Goal: Task Accomplishment & Management: Manage account settings

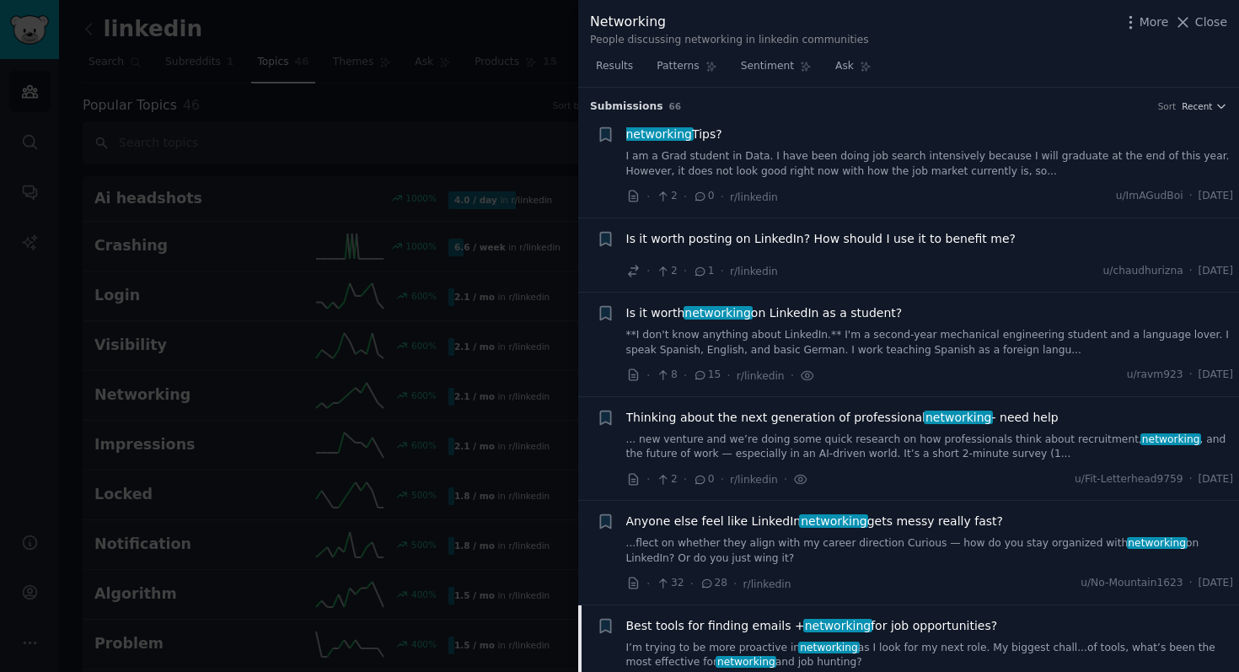
scroll to position [518, 0]
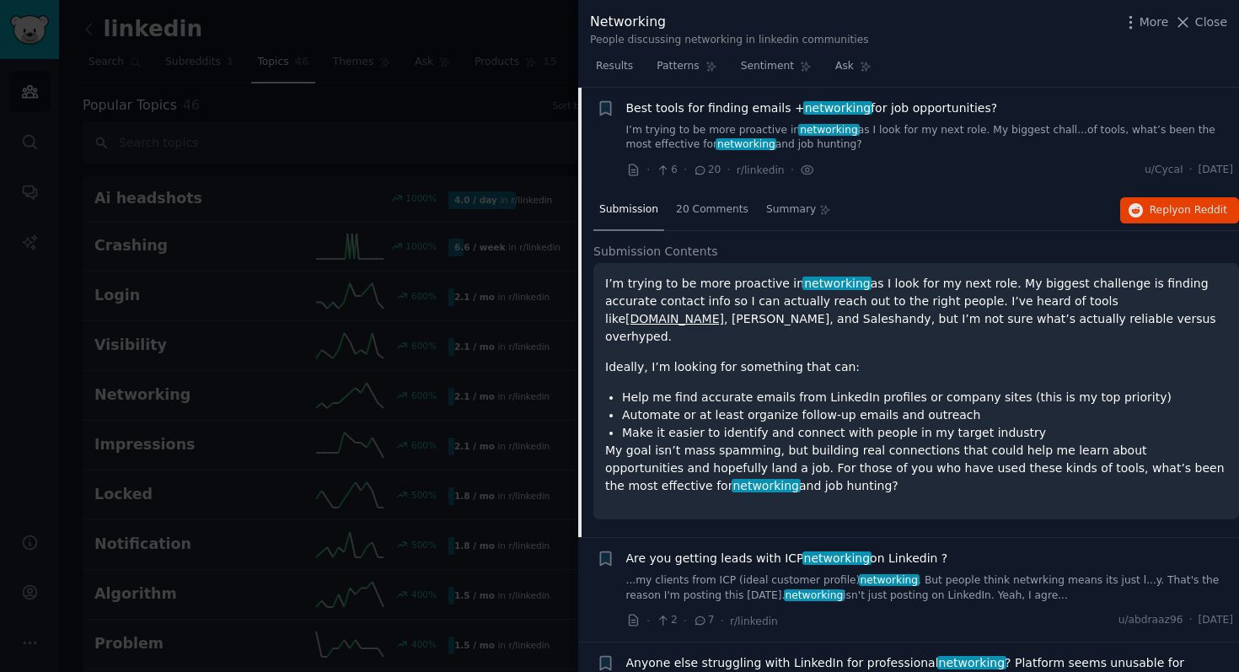
click at [384, 105] on div at bounding box center [619, 336] width 1239 height 672
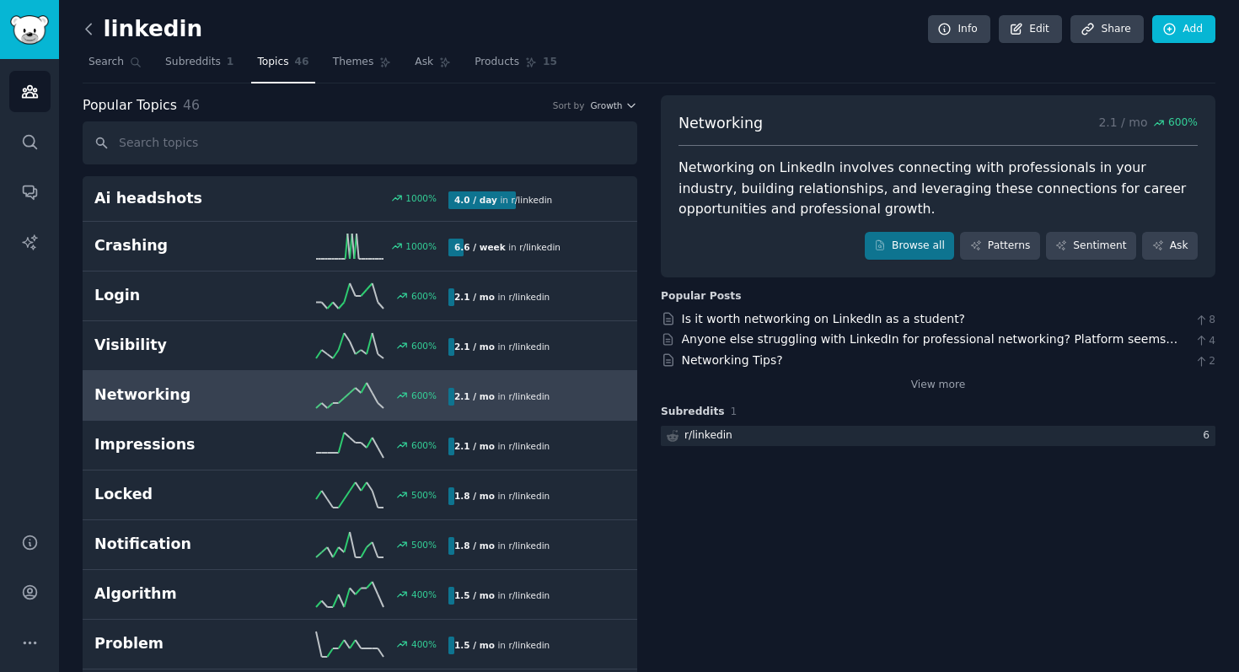
click at [86, 33] on icon at bounding box center [89, 29] width 18 height 18
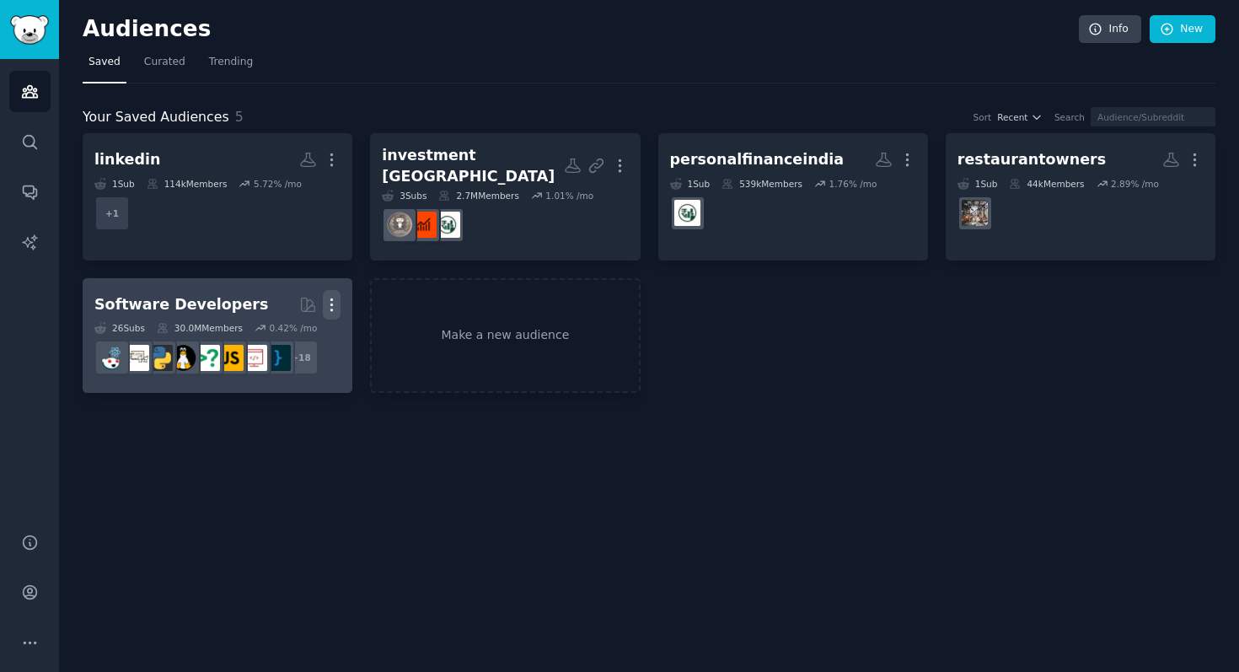
click at [323, 296] on icon "button" at bounding box center [332, 305] width 18 height 18
click at [275, 331] on p "Delete" at bounding box center [285, 340] width 39 height 18
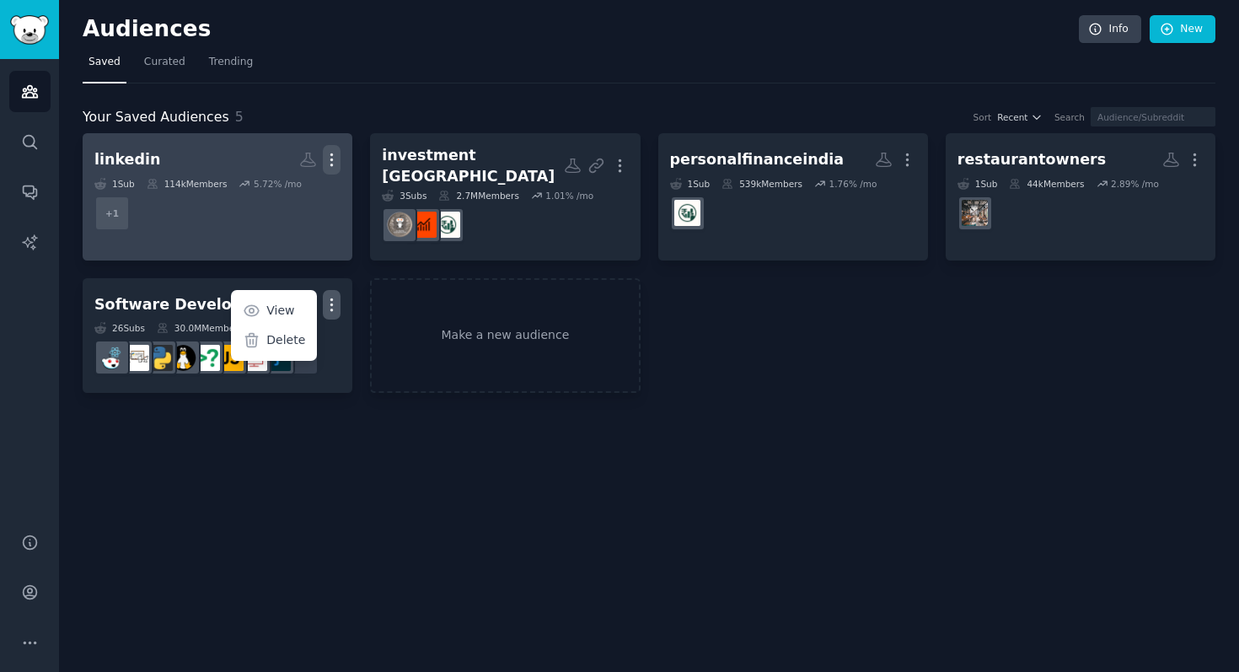
click at [334, 152] on icon "button" at bounding box center [332, 160] width 18 height 18
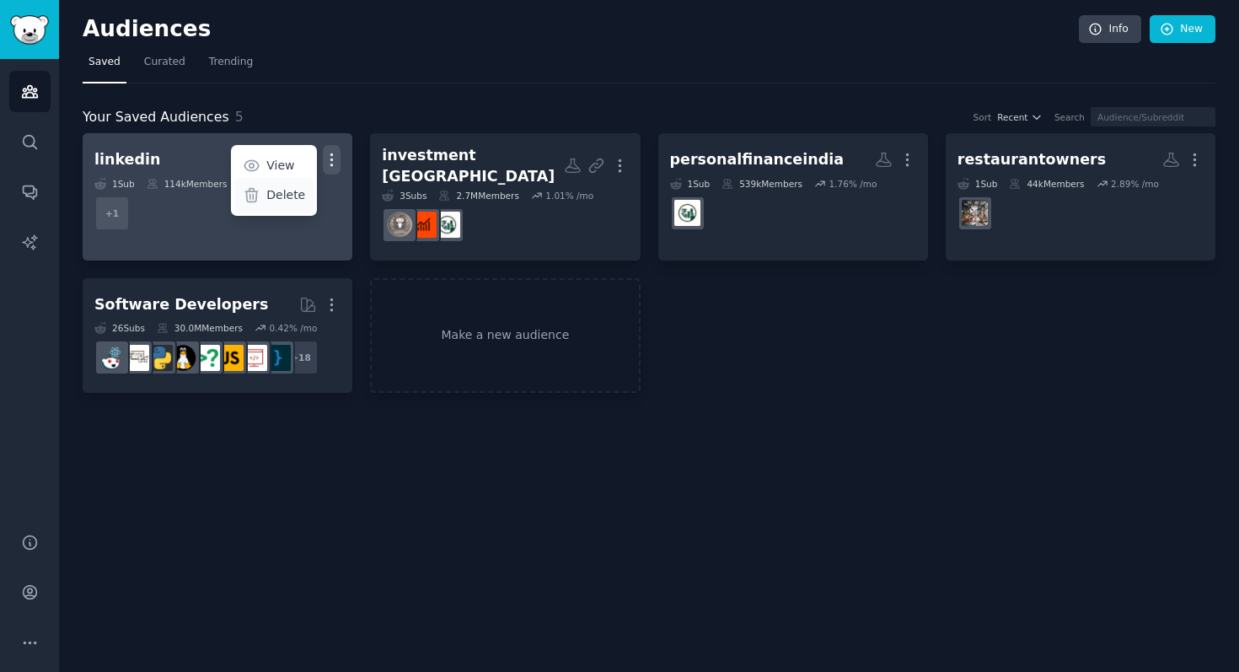
click at [287, 193] on p "Delete" at bounding box center [285, 195] width 39 height 18
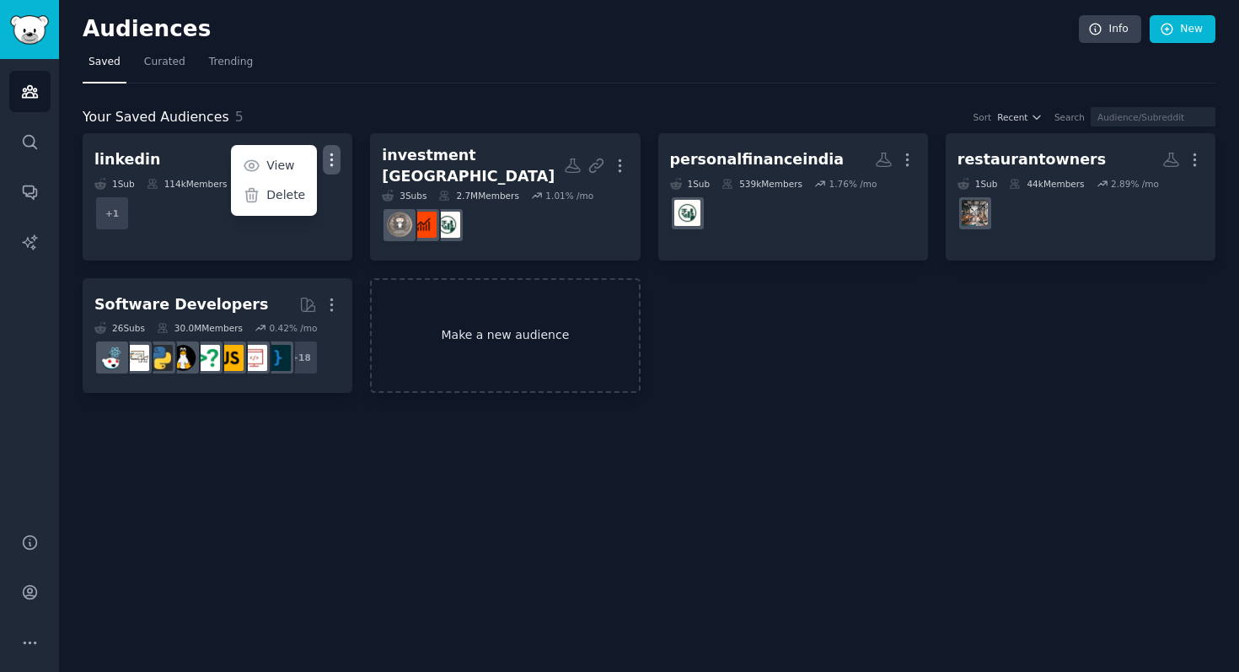
click at [527, 322] on link "Make a new audience" at bounding box center [505, 335] width 270 height 115
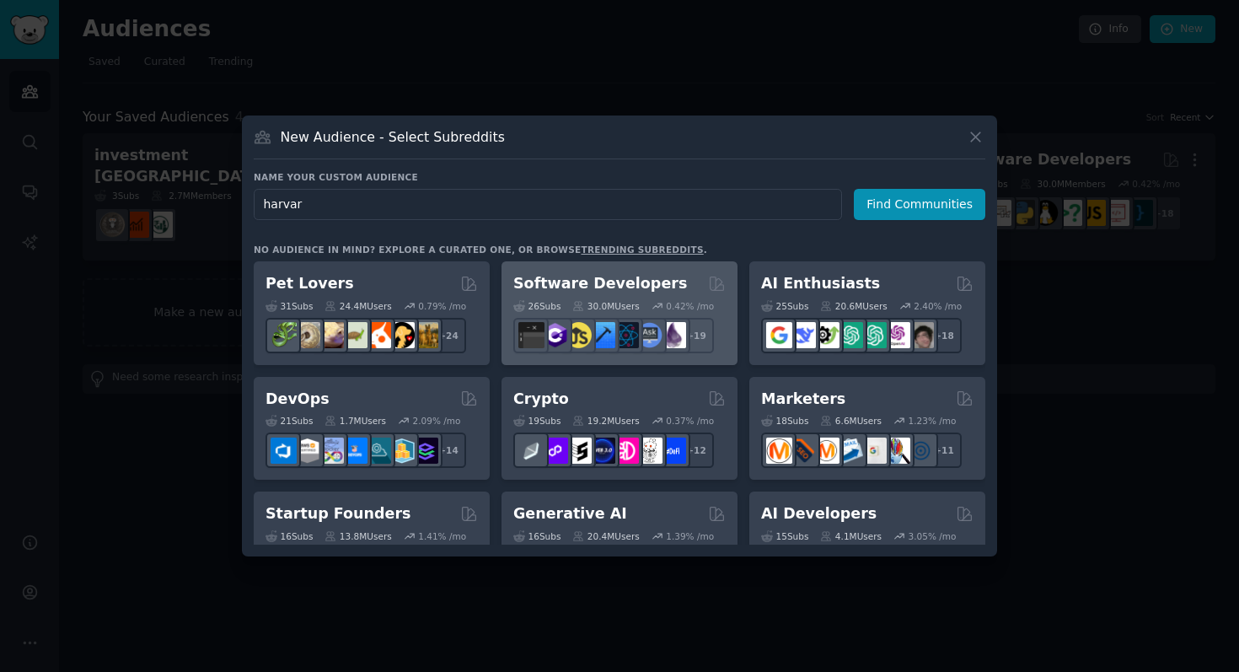
type input "[GEOGRAPHIC_DATA]"
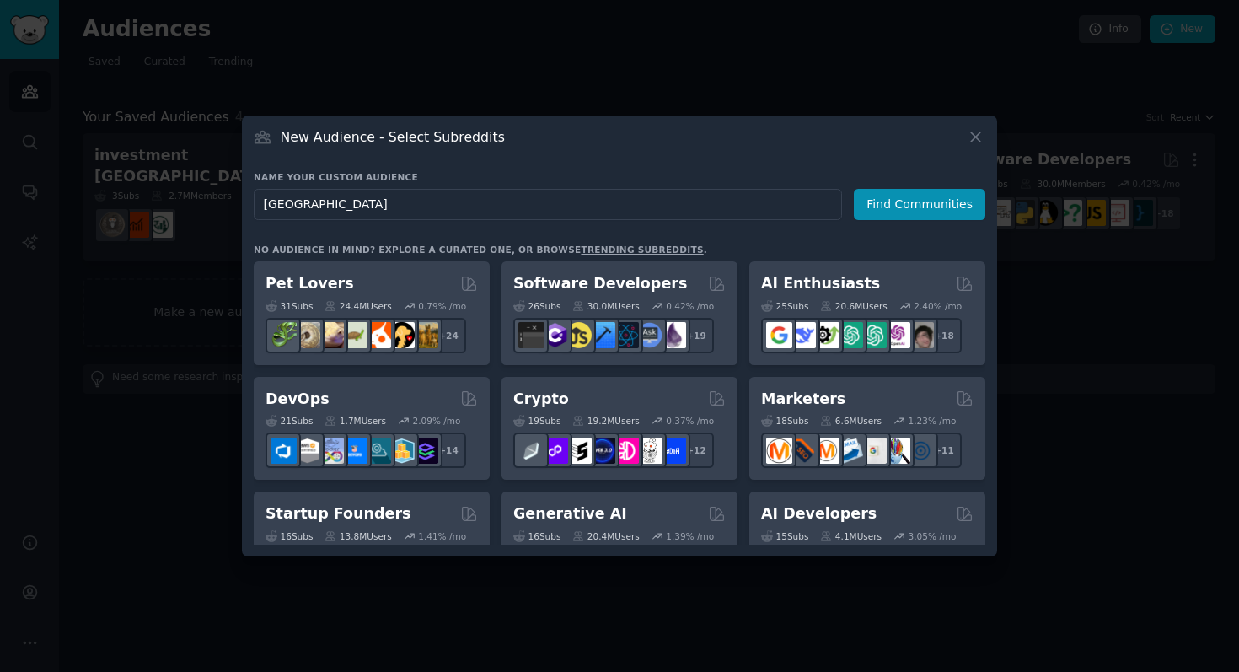
click button "Find Communities" at bounding box center [920, 204] width 132 height 31
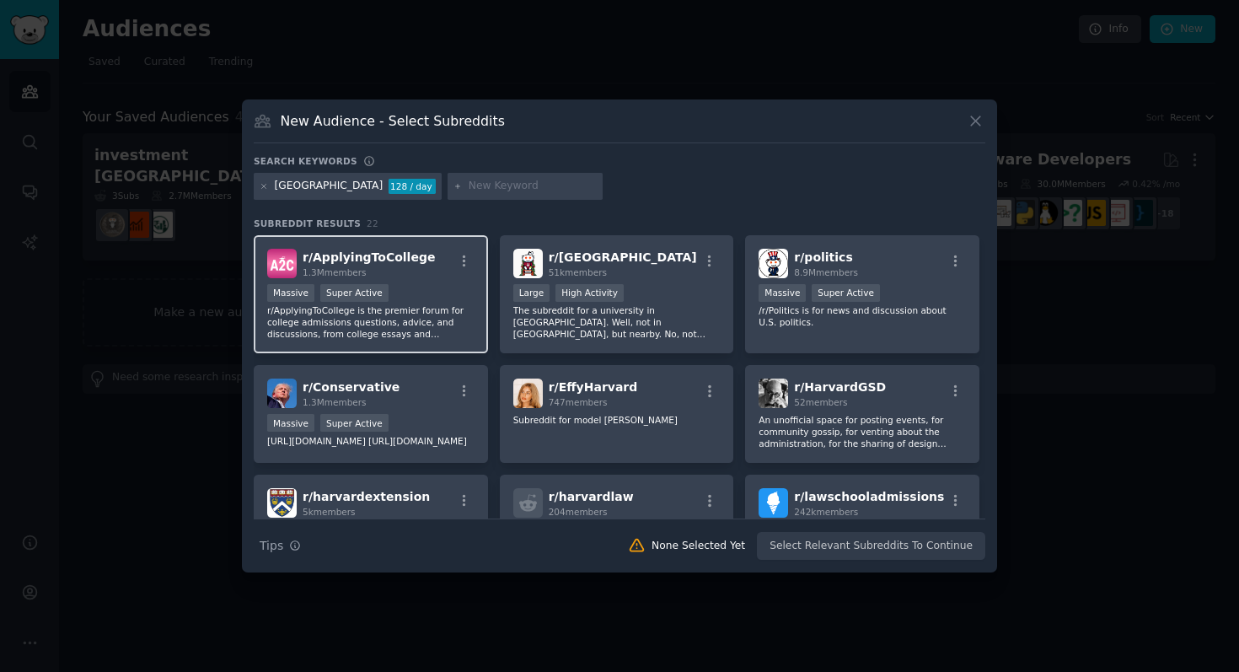
click at [365, 314] on p "r/ApplyingToCollege is the premier forum for college admissions questions, advi…" at bounding box center [370, 321] width 207 height 35
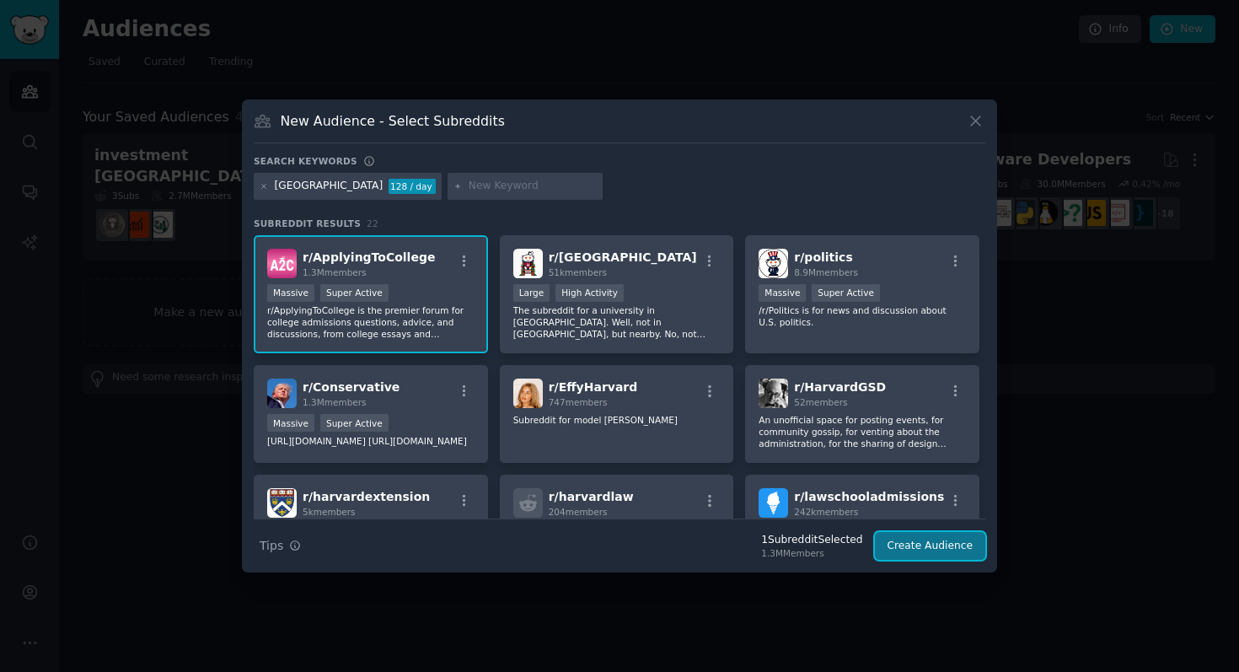
click at [924, 550] on button "Create Audience" at bounding box center [930, 546] width 111 height 29
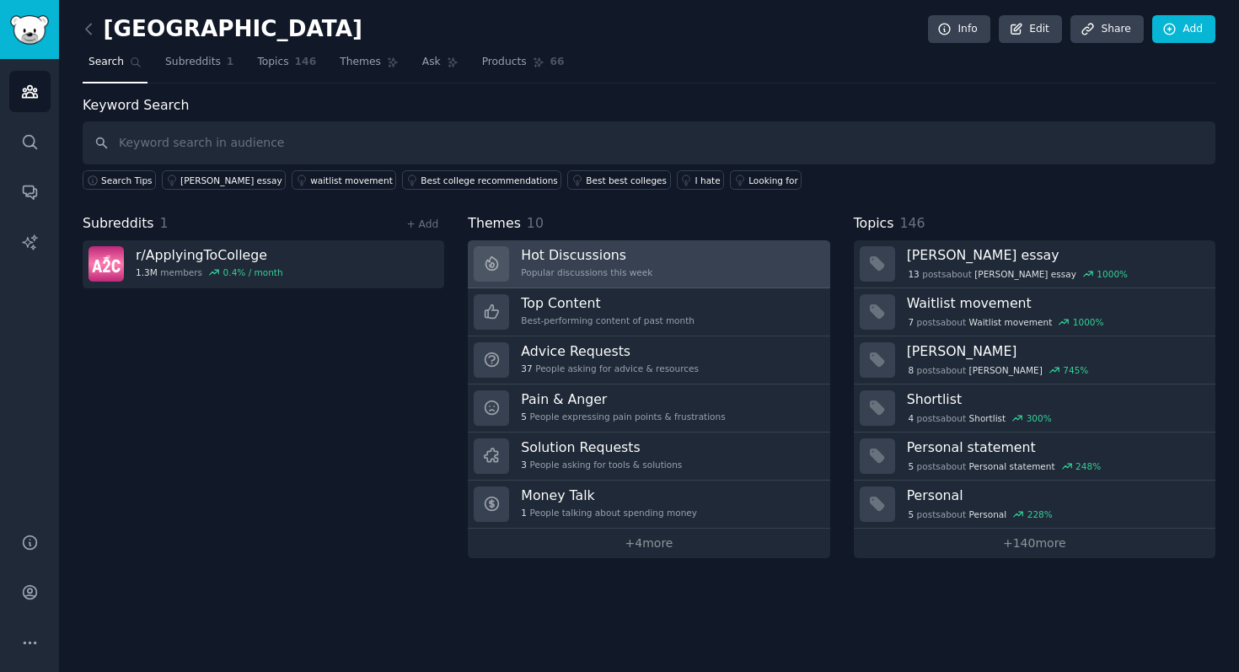
click at [591, 256] on h3 "Hot Discussions" at bounding box center [587, 255] width 132 height 18
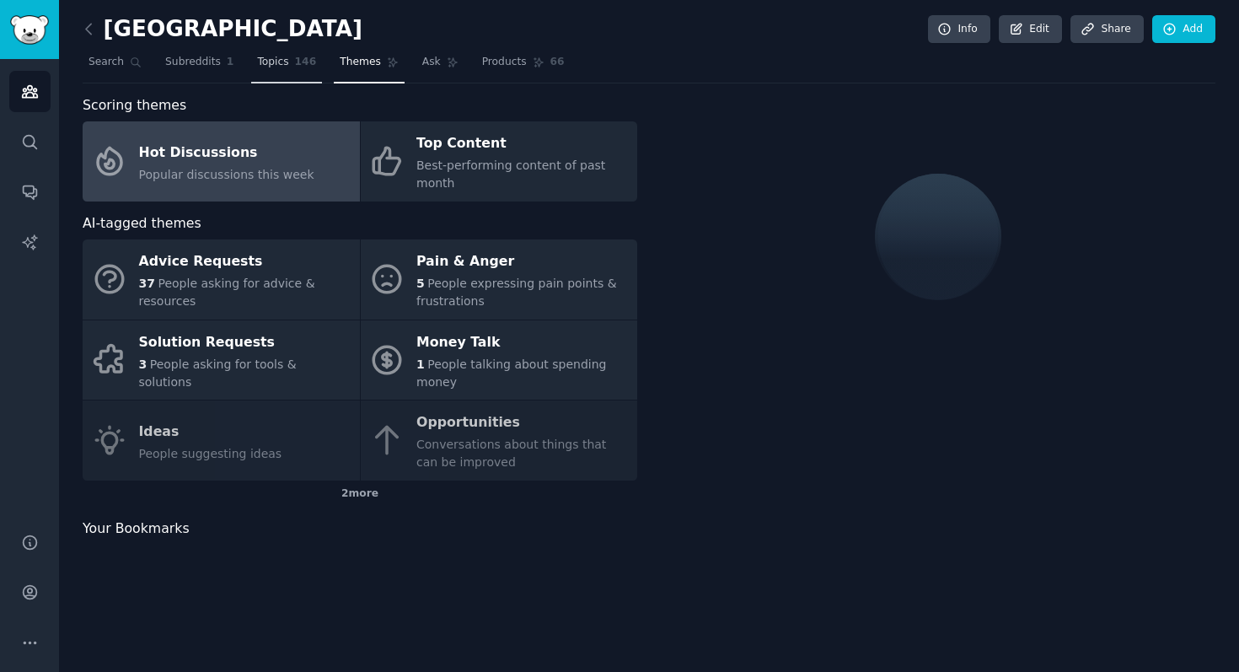
click at [263, 58] on span "Topics" at bounding box center [272, 62] width 31 height 15
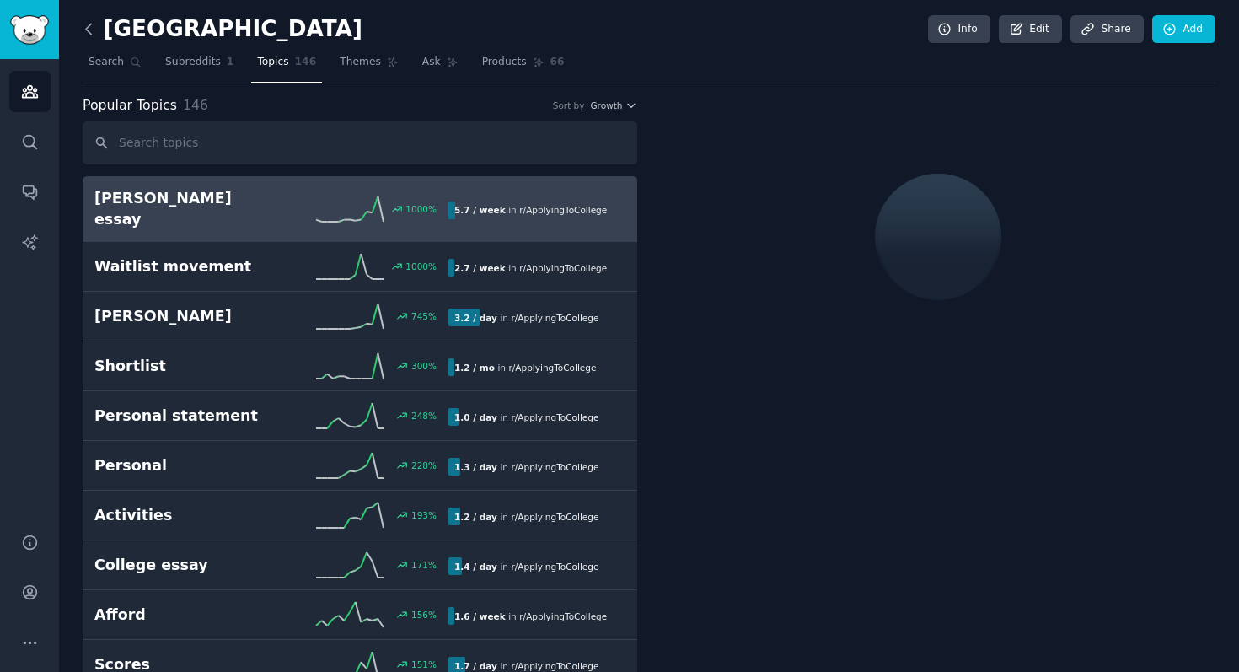
click at [90, 28] on icon at bounding box center [89, 29] width 18 height 18
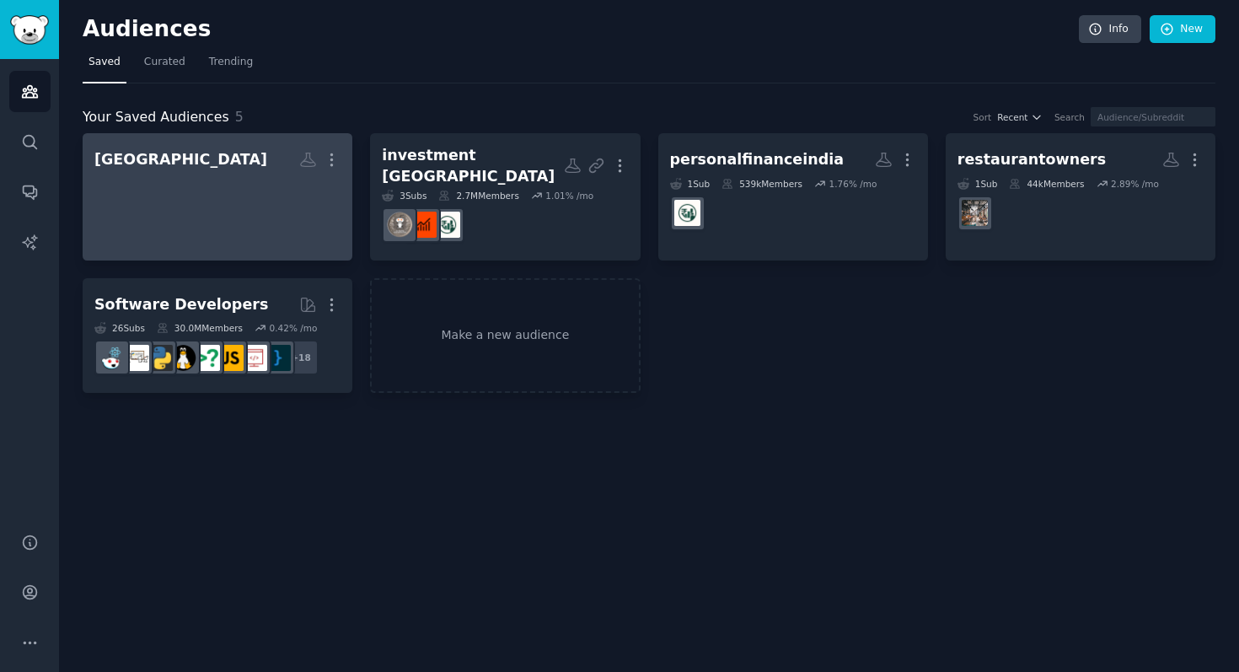
click at [140, 200] on div at bounding box center [217, 203] width 246 height 59
click at [331, 155] on icon "button" at bounding box center [332, 160] width 2 height 12
click at [283, 197] on p "Delete" at bounding box center [285, 195] width 39 height 18
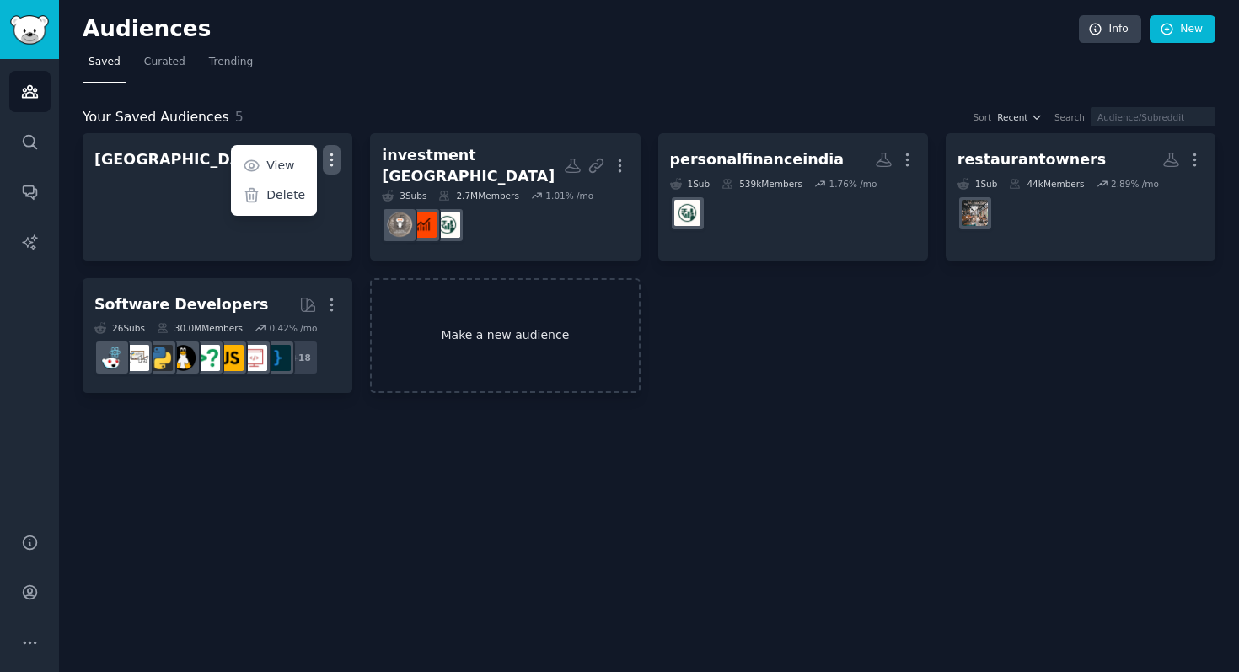
click at [481, 324] on link "Make a new audience" at bounding box center [505, 335] width 270 height 115
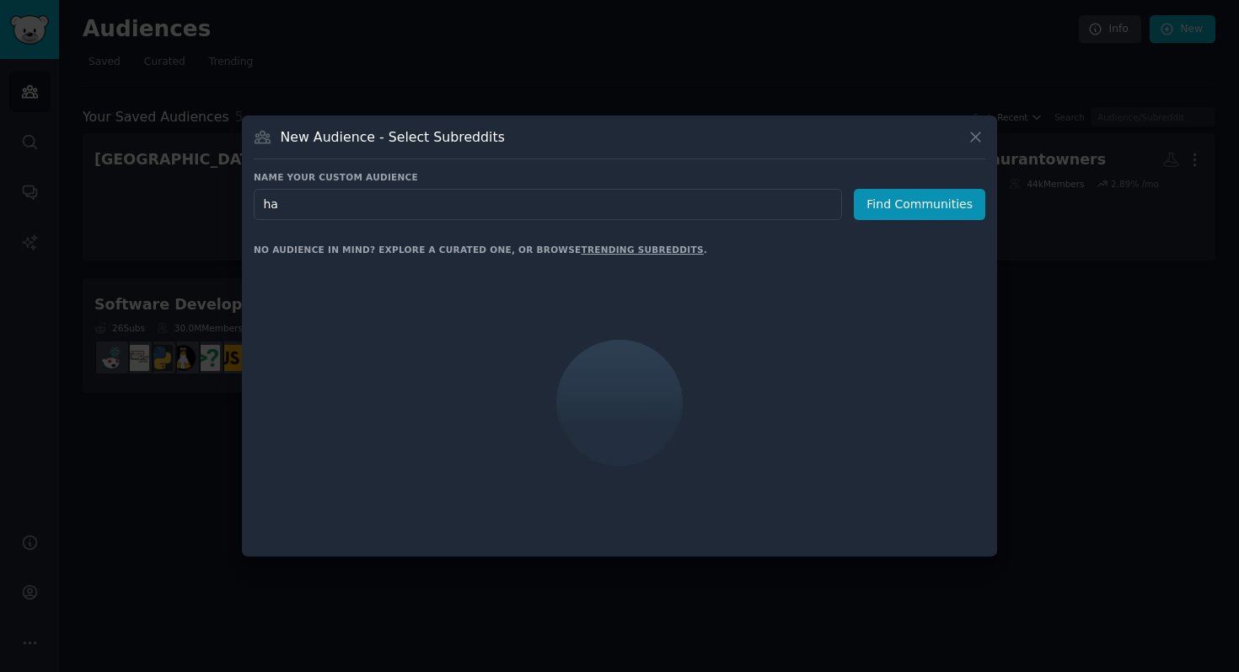
type input "h"
type input "apply to college"
click button "Find Communities" at bounding box center [920, 204] width 132 height 31
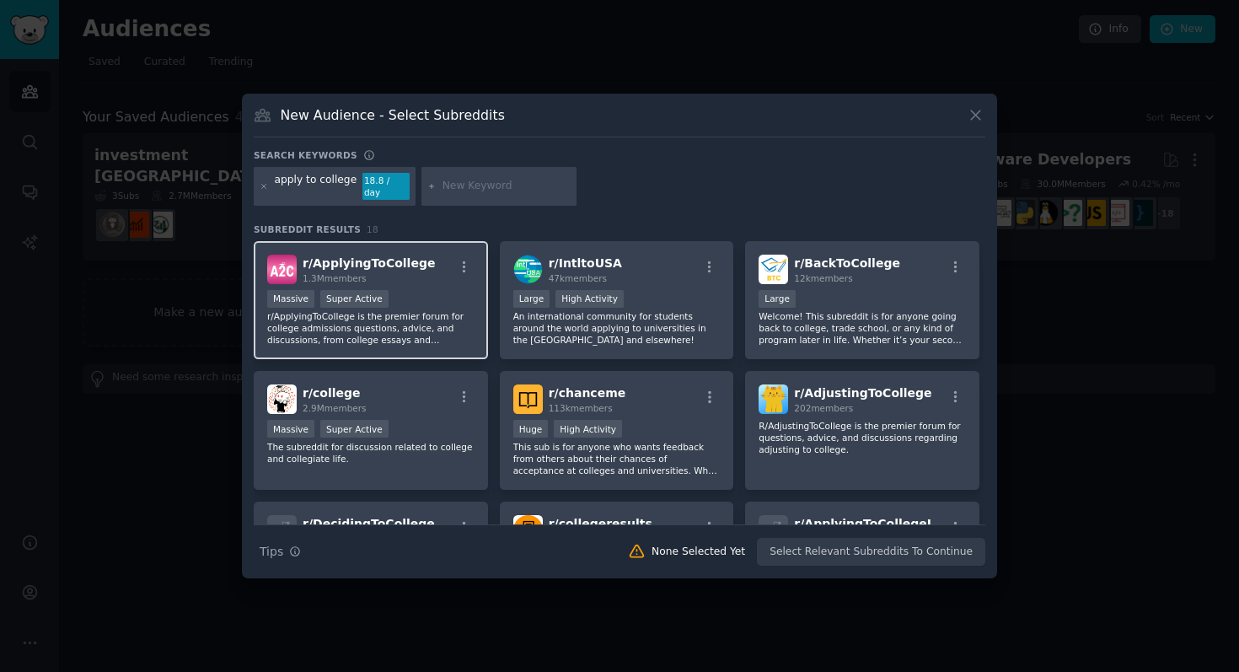
click at [418, 274] on div "r/ ApplyingToCollege 1.3M members" at bounding box center [370, 270] width 207 height 30
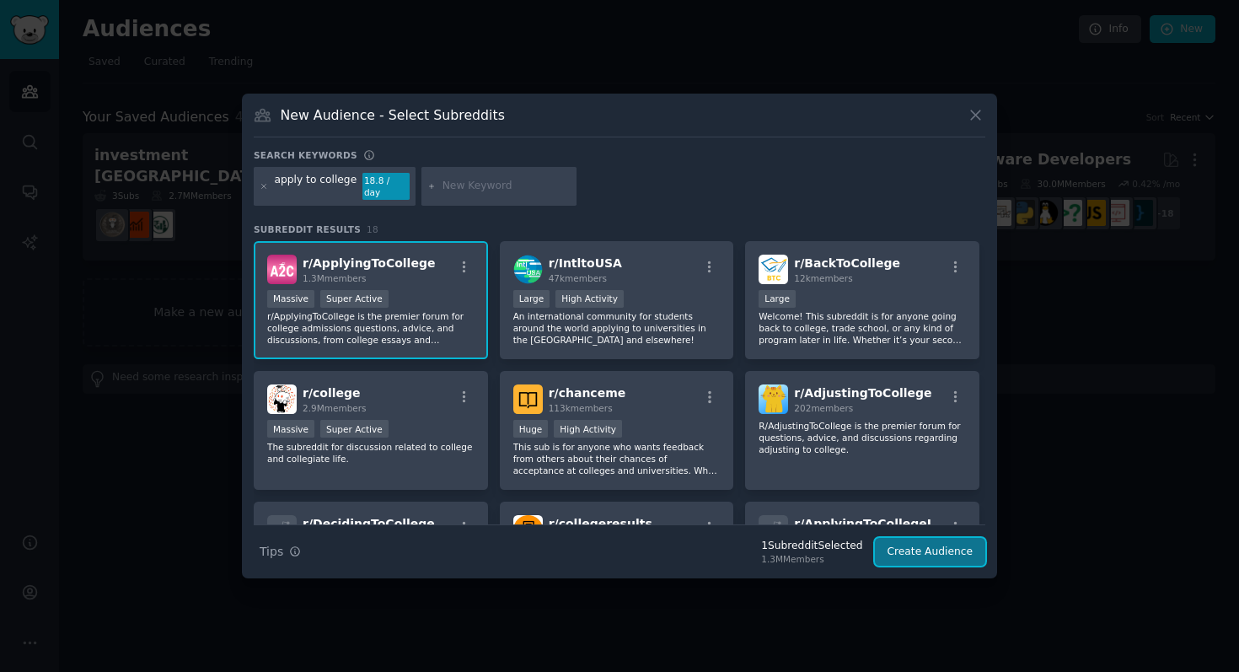
click at [918, 546] on button "Create Audience" at bounding box center [930, 552] width 111 height 29
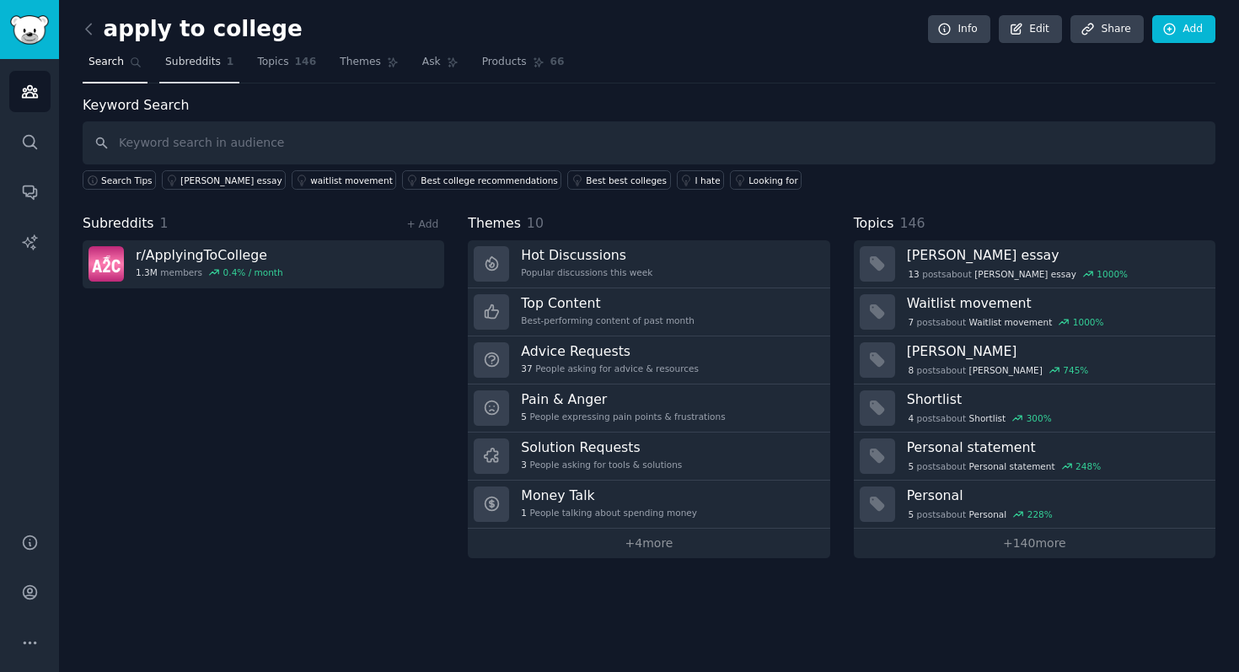
click at [199, 64] on span "Subreddits" at bounding box center [193, 62] width 56 height 15
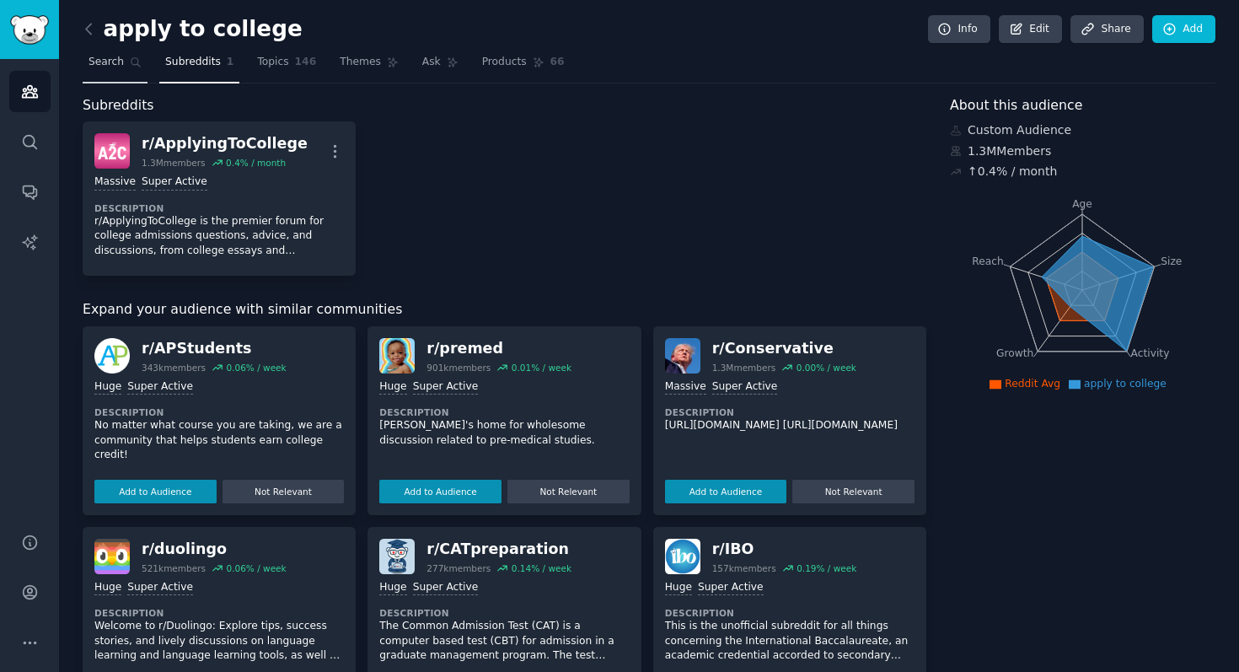
click at [122, 72] on link "Search" at bounding box center [115, 66] width 65 height 35
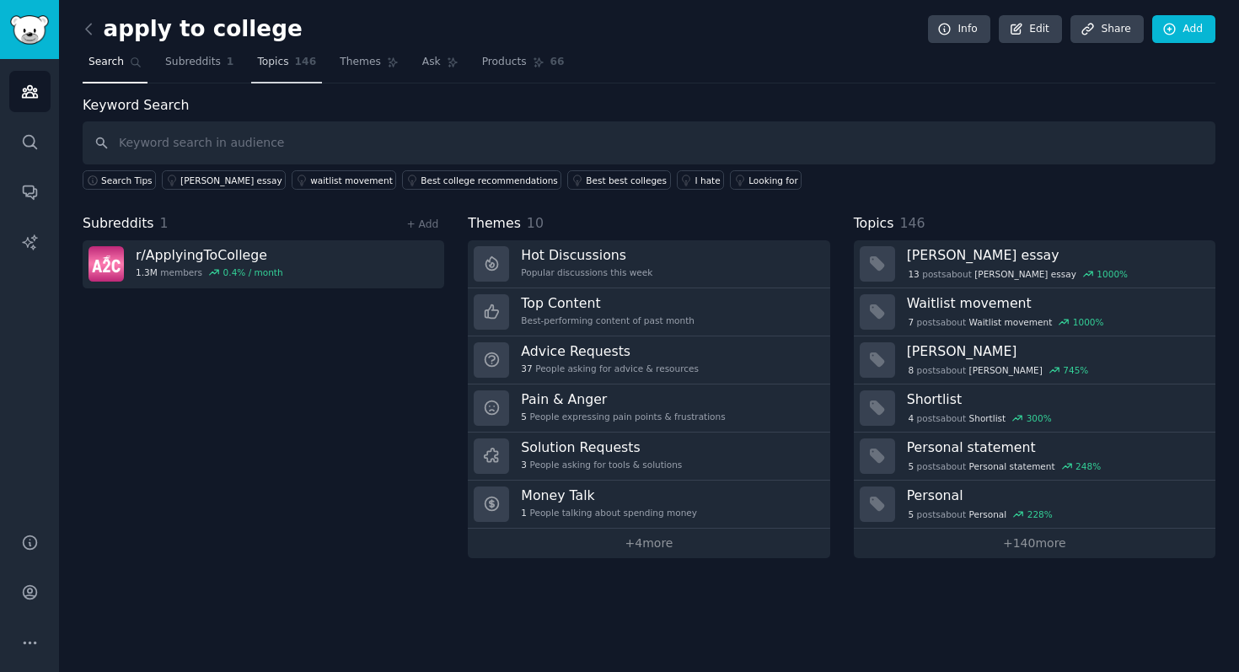
click at [264, 61] on span "Topics" at bounding box center [272, 62] width 31 height 15
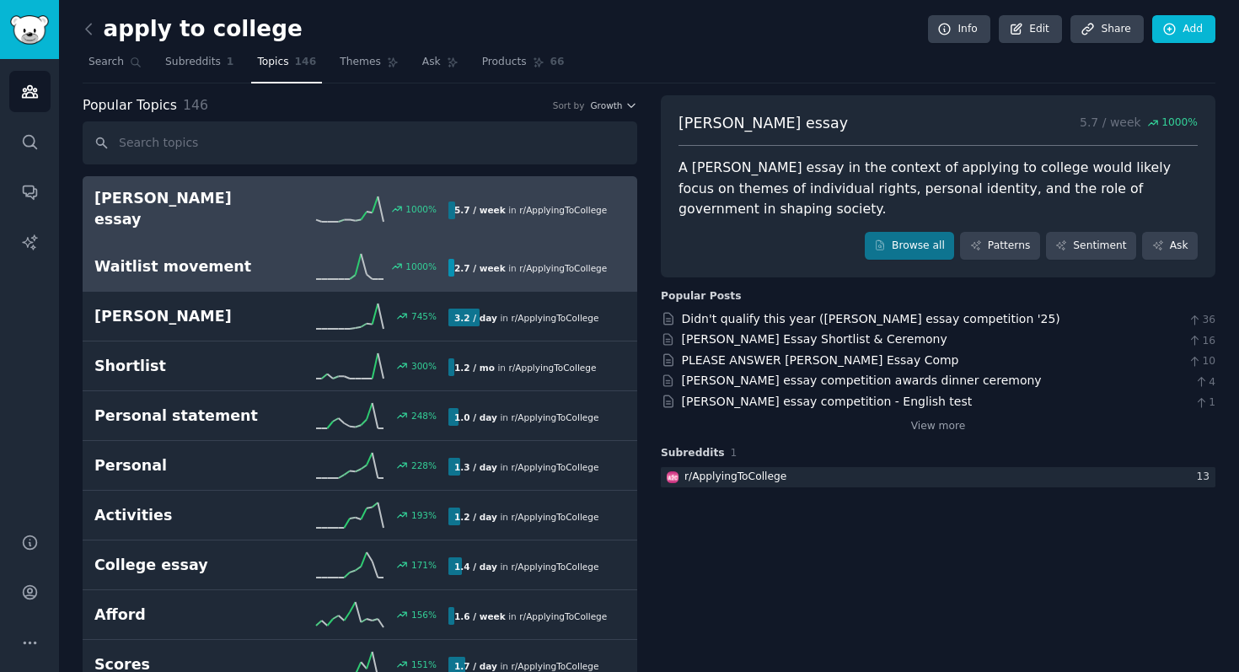
click at [174, 256] on h2 "Waitlist movement" at bounding box center [182, 266] width 177 height 21
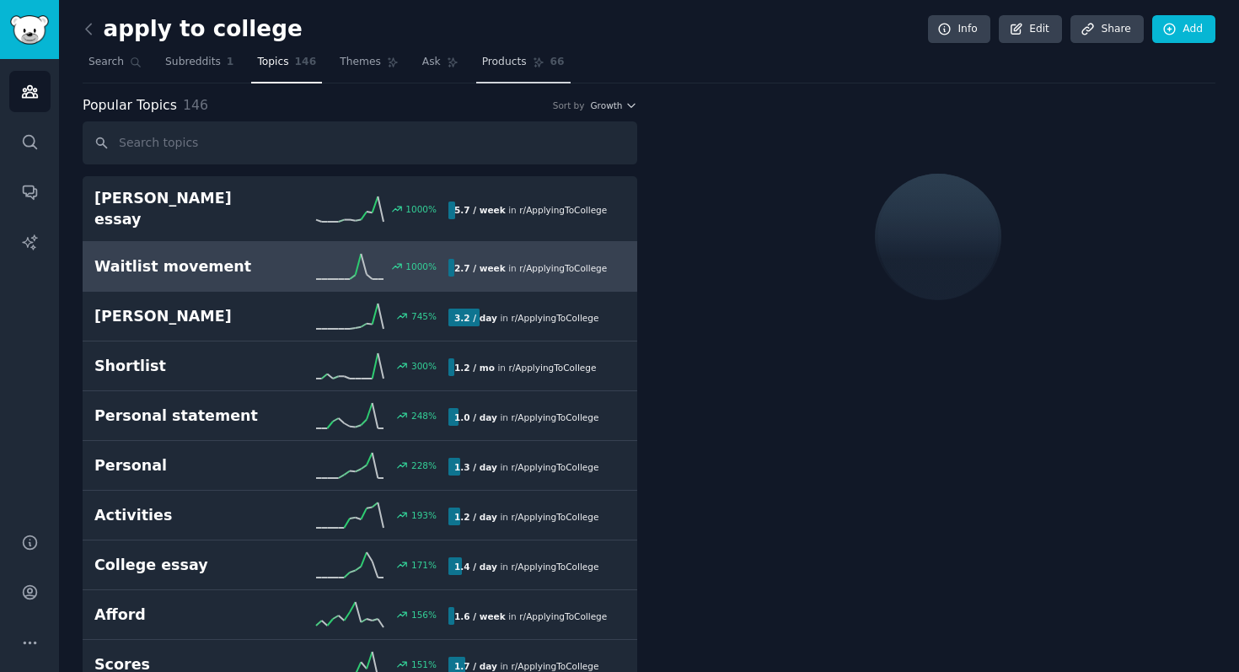
click at [496, 63] on span "Products" at bounding box center [504, 62] width 45 height 15
